Goal: Use online tool/utility: Utilize a website feature to perform a specific function

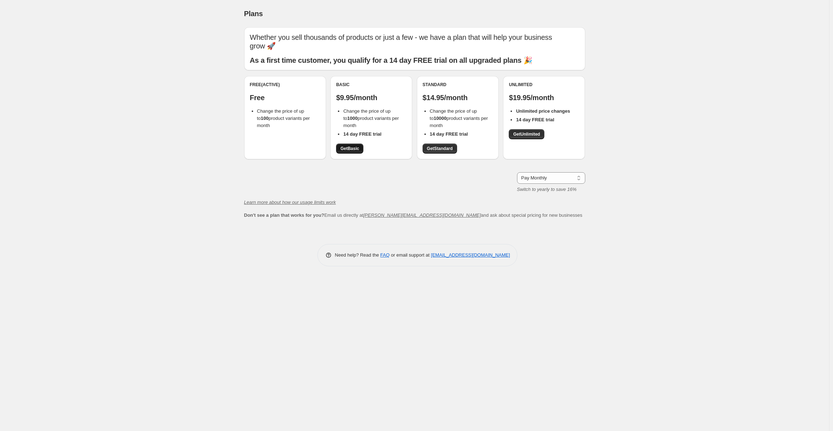
click at [347, 149] on span "Get Basic" at bounding box center [349, 149] width 19 height 6
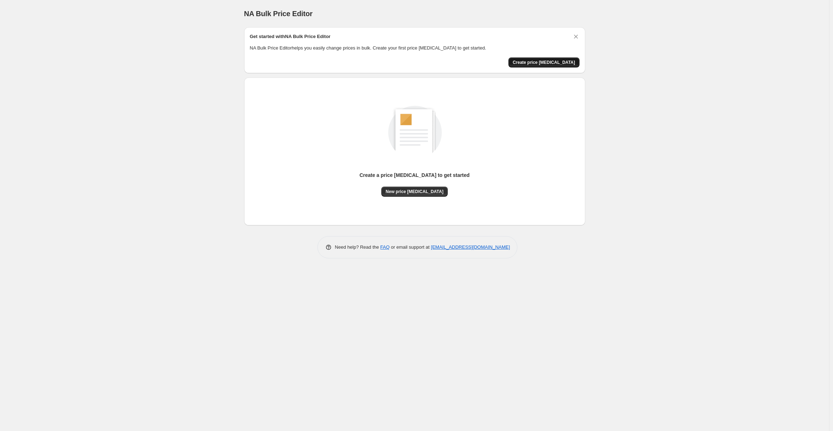
click at [560, 57] on button "Create price change job" at bounding box center [543, 62] width 71 height 10
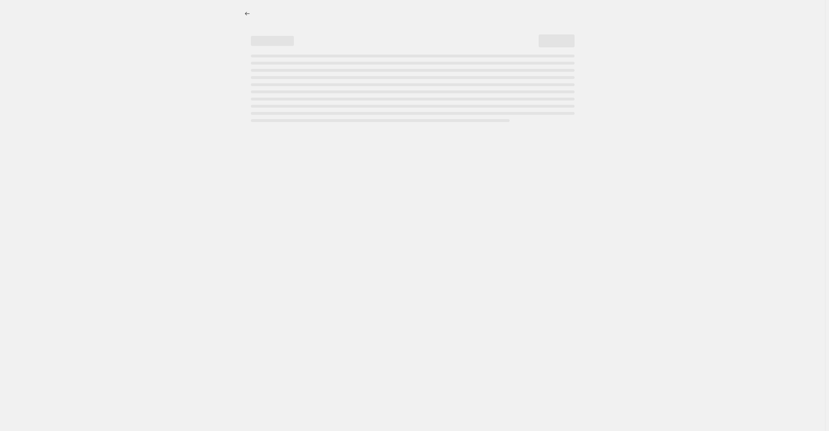
select select "percentage"
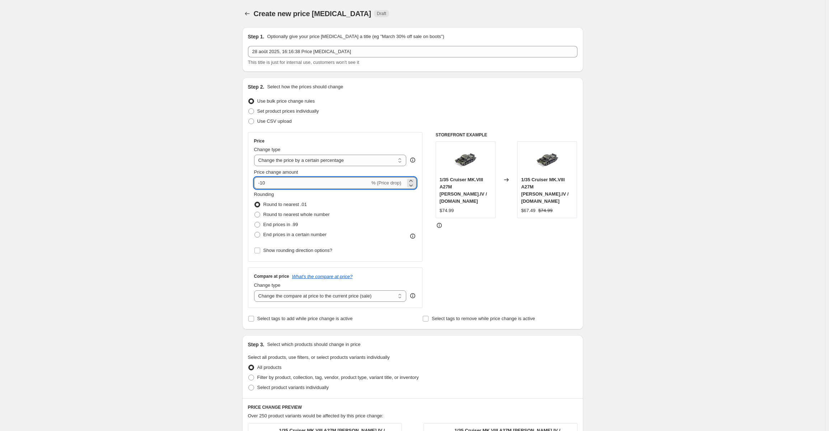
drag, startPoint x: 275, startPoint y: 183, endPoint x: 263, endPoint y: 183, distance: 11.8
click at [263, 183] on input "-10" at bounding box center [312, 182] width 116 height 11
type input "-80"
click at [688, 168] on div "Create new price change job. This page is ready Create new price change job Dra…" at bounding box center [412, 362] width 825 height 724
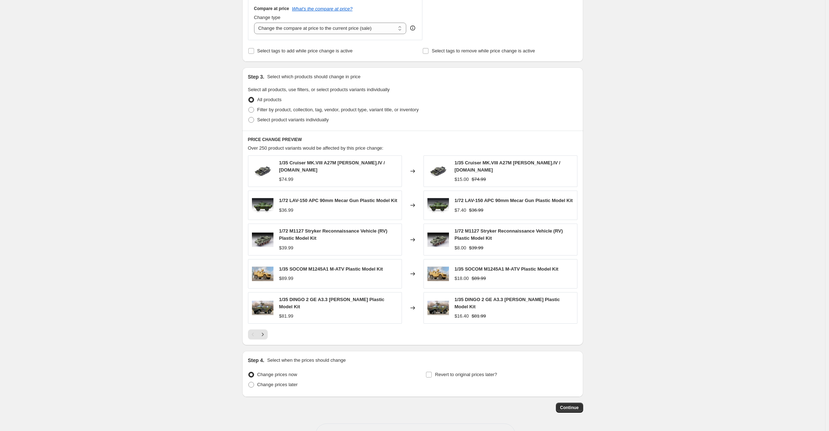
scroll to position [287, 0]
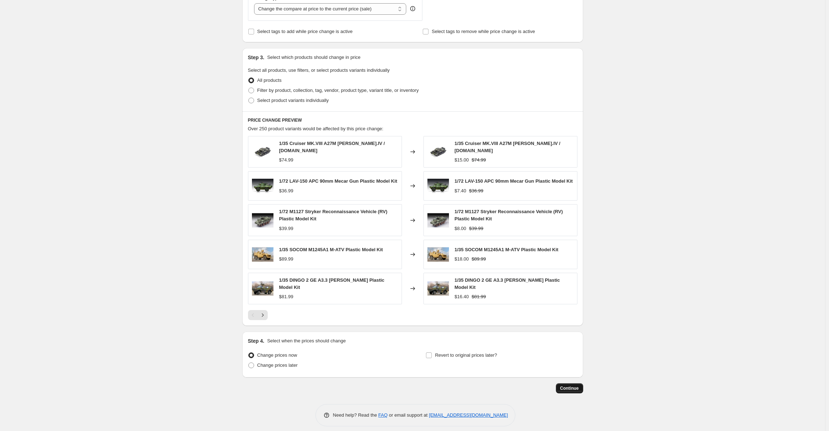
click at [573, 386] on span "Continue" at bounding box center [569, 389] width 19 height 6
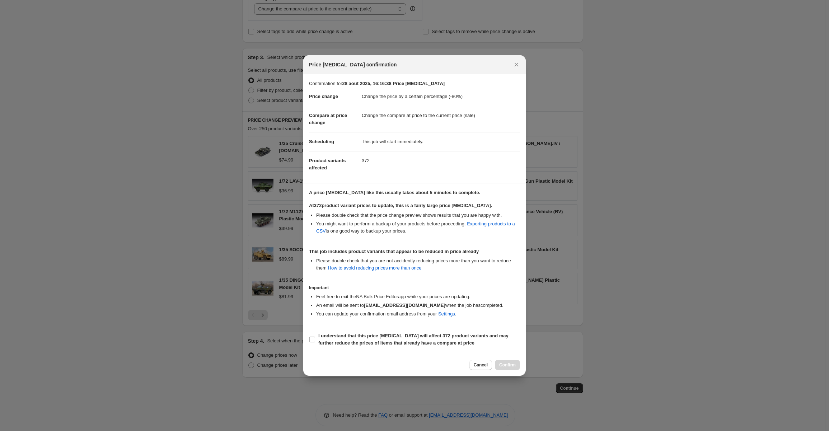
drag, startPoint x: 311, startPoint y: 340, endPoint x: 338, endPoint y: 351, distance: 29.7
click at [311, 340] on input "I understand that this price change job will affect 372 product variants and ma…" at bounding box center [312, 340] width 6 height 6
checkbox input "true"
click at [508, 363] on span "Confirm" at bounding box center [507, 365] width 17 height 6
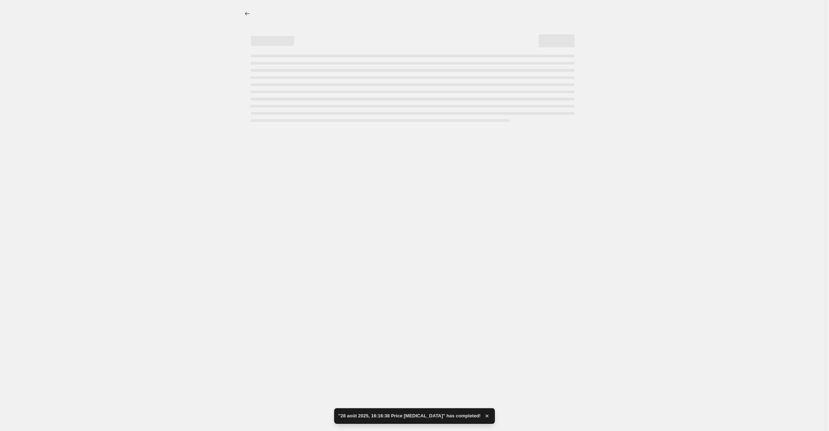
select select "percentage"
